Goal: Transaction & Acquisition: Register for event/course

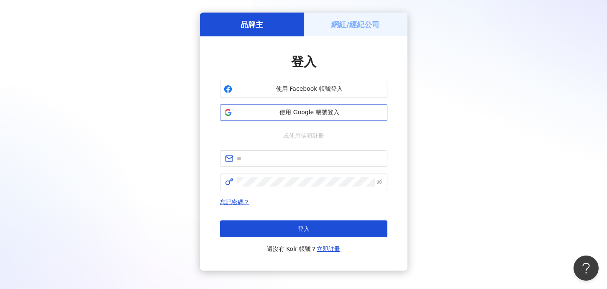
click at [271, 116] on span "使用 Google 帳號登入" at bounding box center [309, 112] width 148 height 8
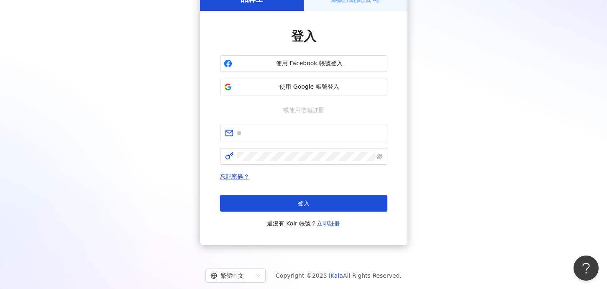
scroll to position [42, 0]
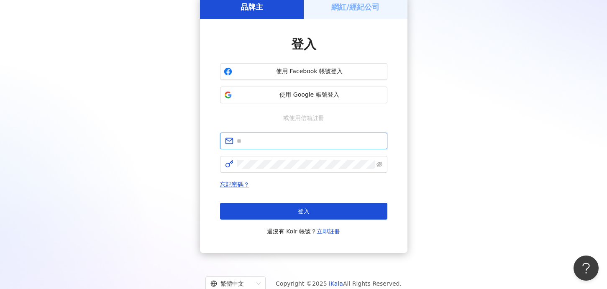
click at [274, 136] on input "text" at bounding box center [310, 140] width 146 height 9
type input "*"
type input "**********"
click at [382, 161] on span at bounding box center [303, 164] width 167 height 17
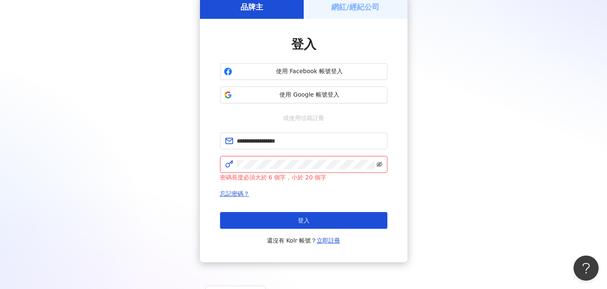
click at [381, 165] on icon "eye-invisible" at bounding box center [379, 164] width 6 height 6
click button "登入" at bounding box center [303, 220] width 167 height 17
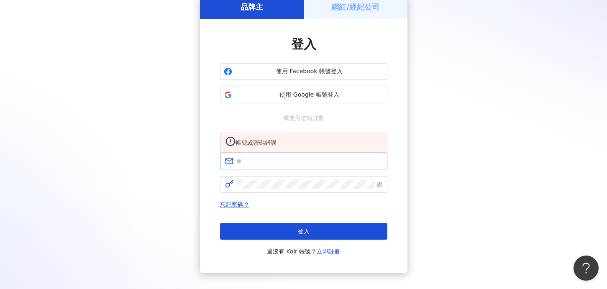
click at [288, 169] on span at bounding box center [303, 161] width 167 height 17
click at [278, 166] on input "text" at bounding box center [310, 160] width 146 height 9
type input "**********"
click at [380, 187] on icon "eye-invisible" at bounding box center [379, 184] width 6 height 5
click at [331, 193] on div at bounding box center [303, 184] width 167 height 17
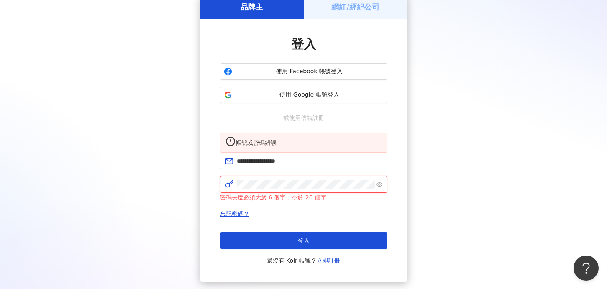
click button "登入" at bounding box center [303, 240] width 167 height 17
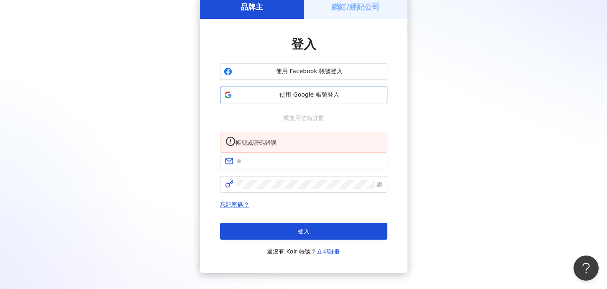
click at [276, 96] on span "使用 Google 帳號登入" at bounding box center [309, 95] width 148 height 8
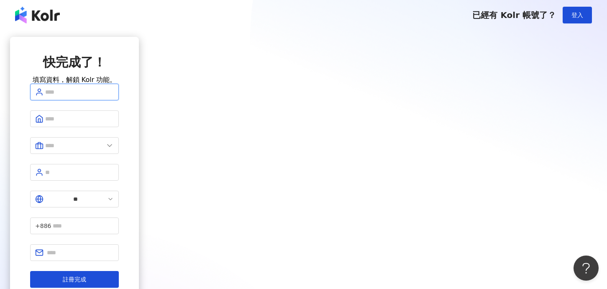
click at [114, 97] on input "text" at bounding box center [79, 91] width 69 height 9
type input "*"
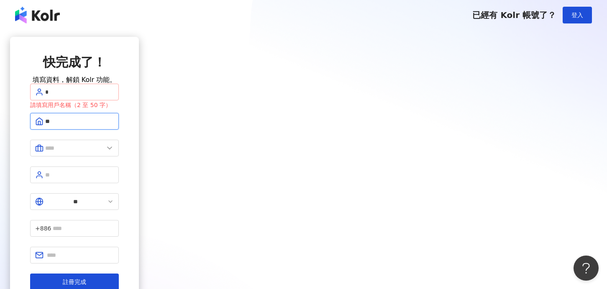
type input "*"
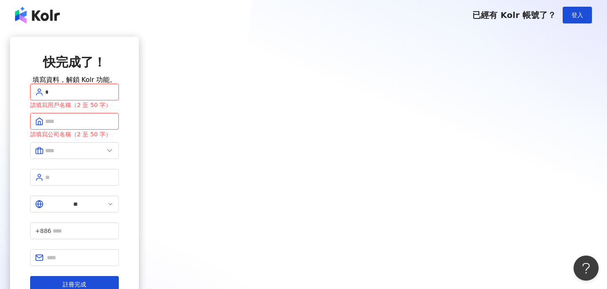
click at [114, 97] on input "*" at bounding box center [79, 91] width 69 height 9
click at [580, 17] on span "登入" at bounding box center [577, 15] width 12 height 7
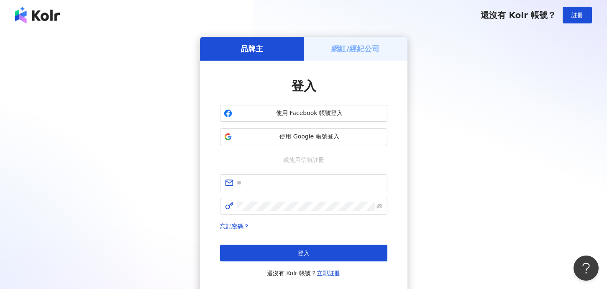
click at [580, 17] on span "註冊" at bounding box center [577, 15] width 12 height 7
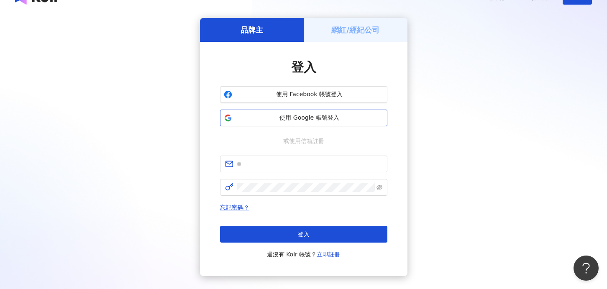
click at [290, 122] on span "使用 Google 帳號登入" at bounding box center [309, 118] width 148 height 8
click at [296, 118] on span "使用 Google 帳號登入" at bounding box center [309, 118] width 148 height 8
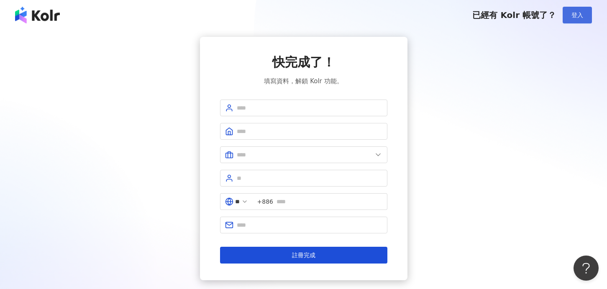
click at [575, 15] on span "登入" at bounding box center [577, 15] width 12 height 7
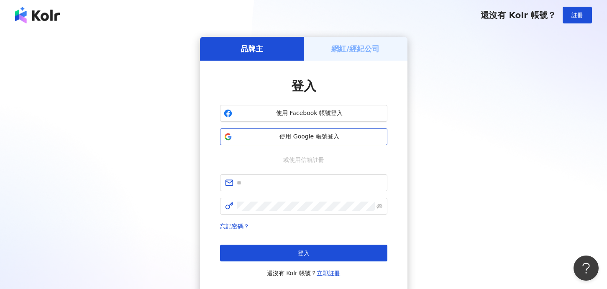
click at [317, 138] on span "使用 Google 帳號登入" at bounding box center [309, 137] width 148 height 8
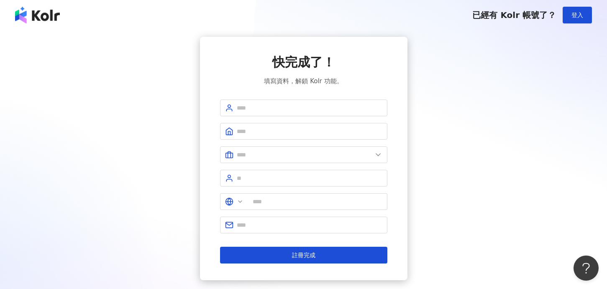
type input "**"
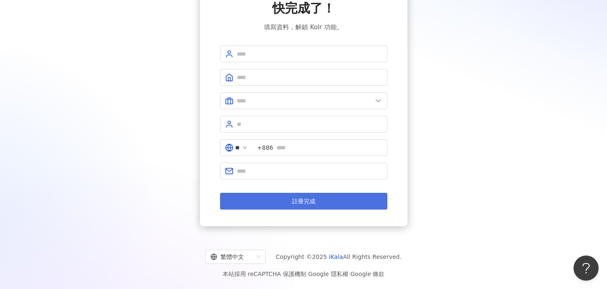
click at [261, 207] on button "註冊完成" at bounding box center [303, 201] width 167 height 17
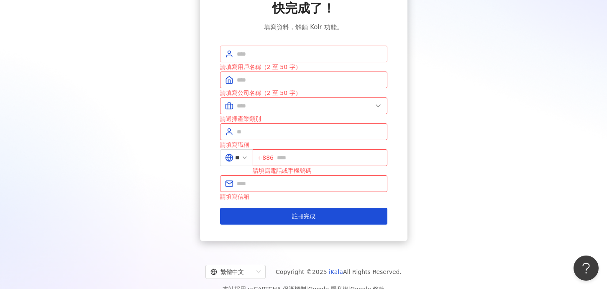
scroll to position [0, 0]
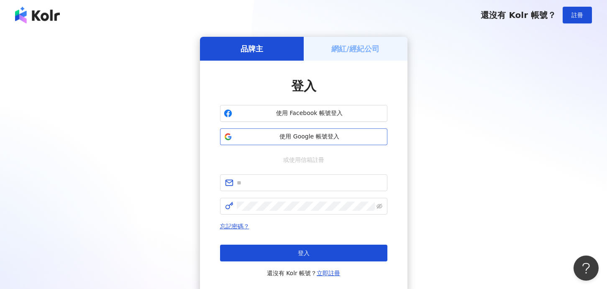
click at [304, 144] on button "使用 Google 帳號登入" at bounding box center [303, 136] width 167 height 17
